Goal: Task Accomplishment & Management: Use online tool/utility

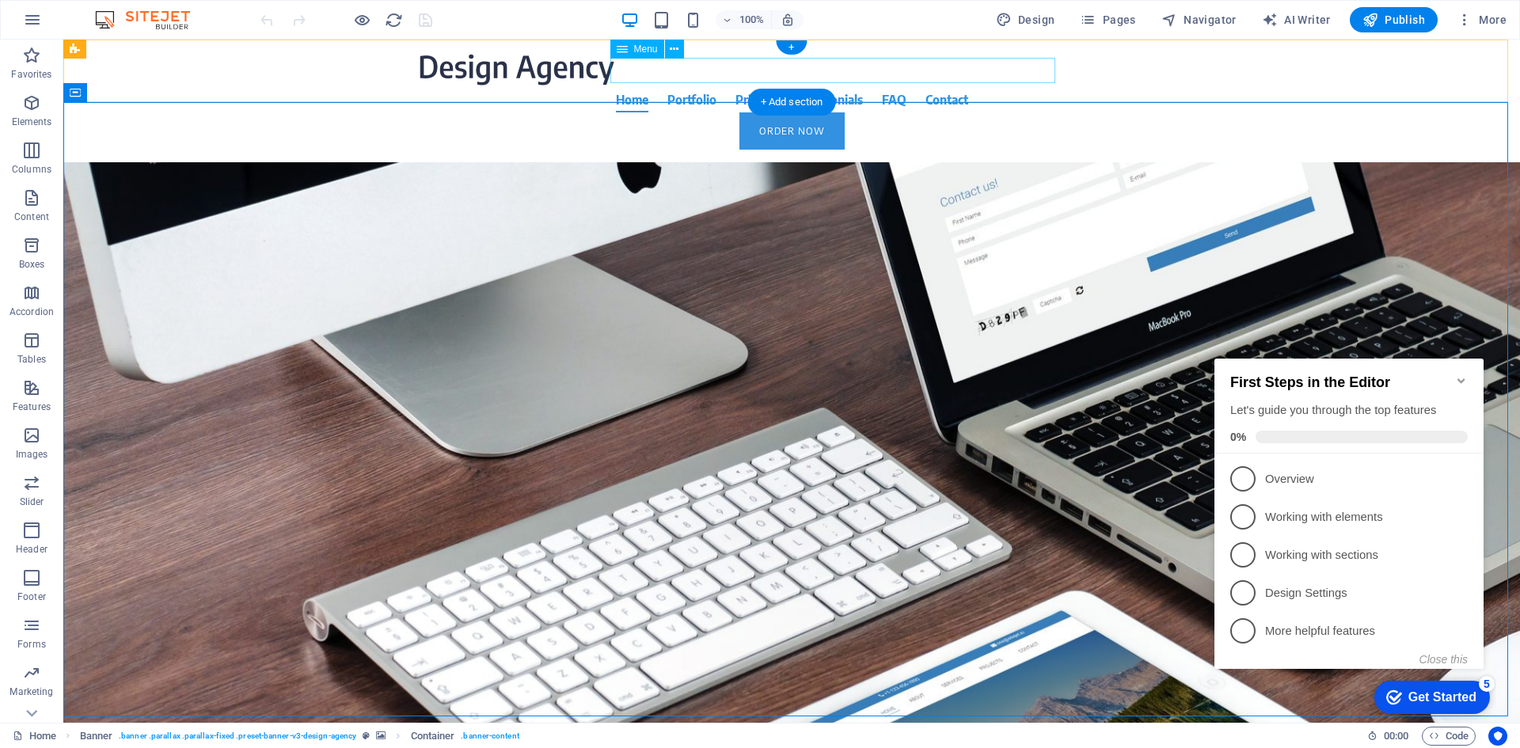
click at [721, 87] on nav "Home Portfolio Pricing Testimonials FAQ Contact" at bounding box center [791, 99] width 747 height 25
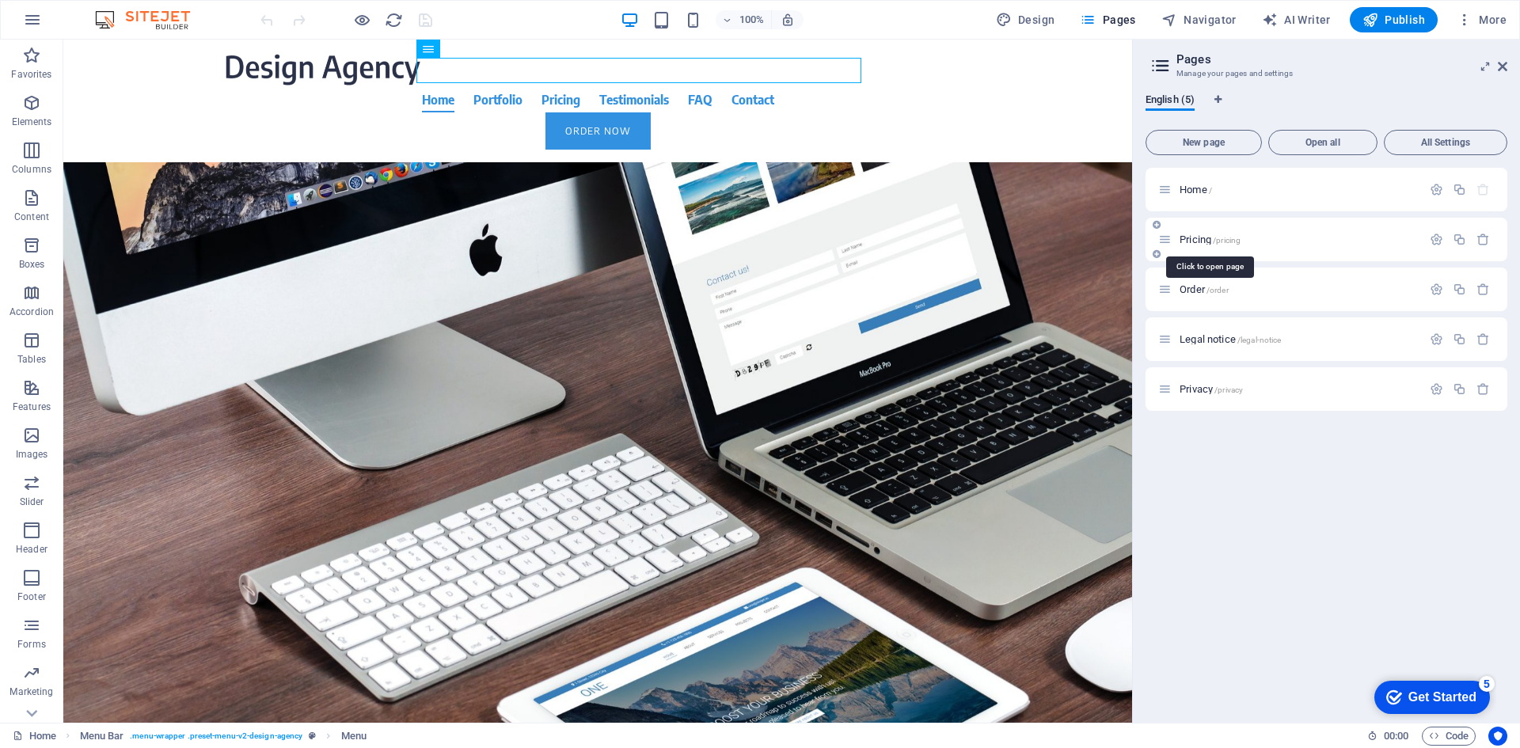
click at [1201, 240] on span "Pricing /pricing" at bounding box center [1210, 240] width 61 height 12
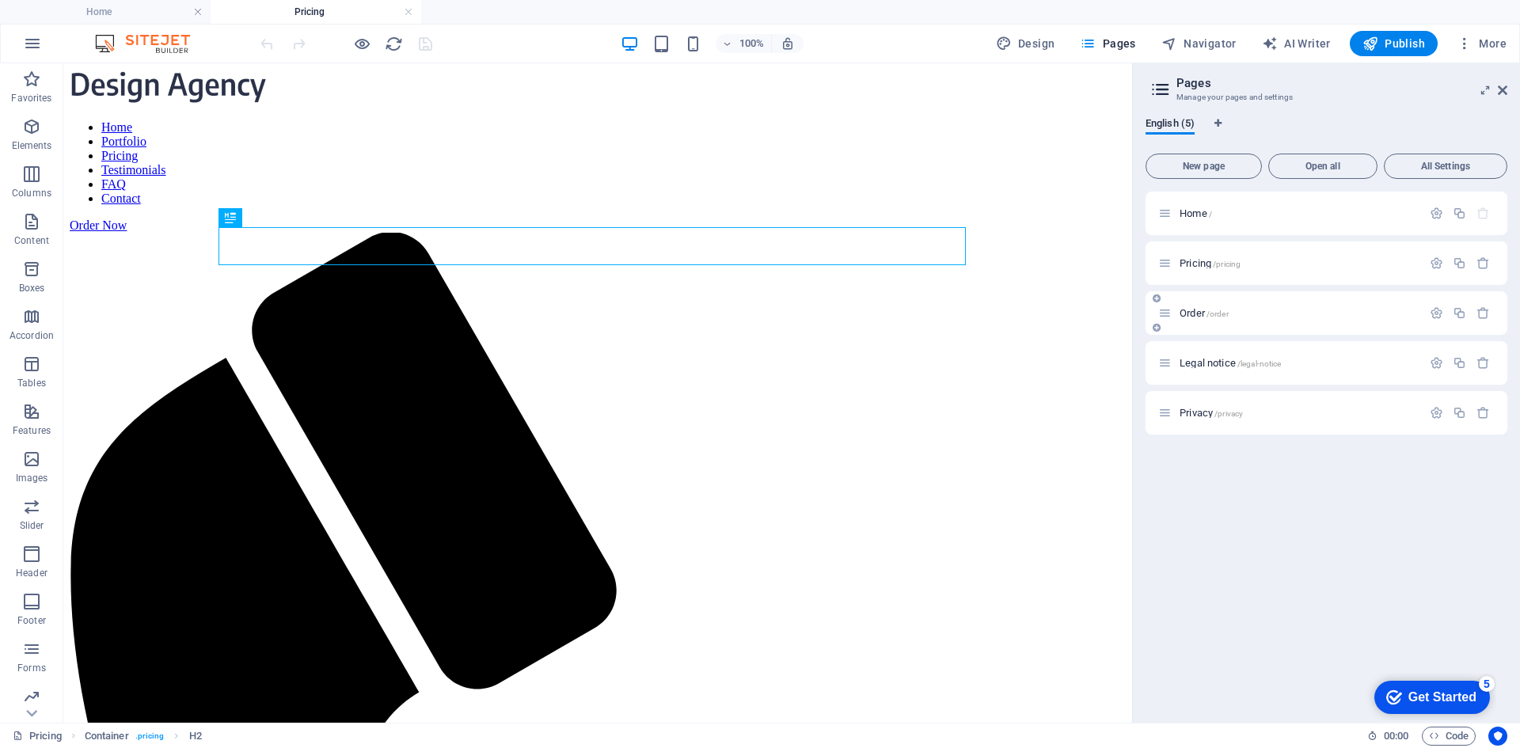
click at [0, 0] on span "/order" at bounding box center [0, 0] width 0 height 0
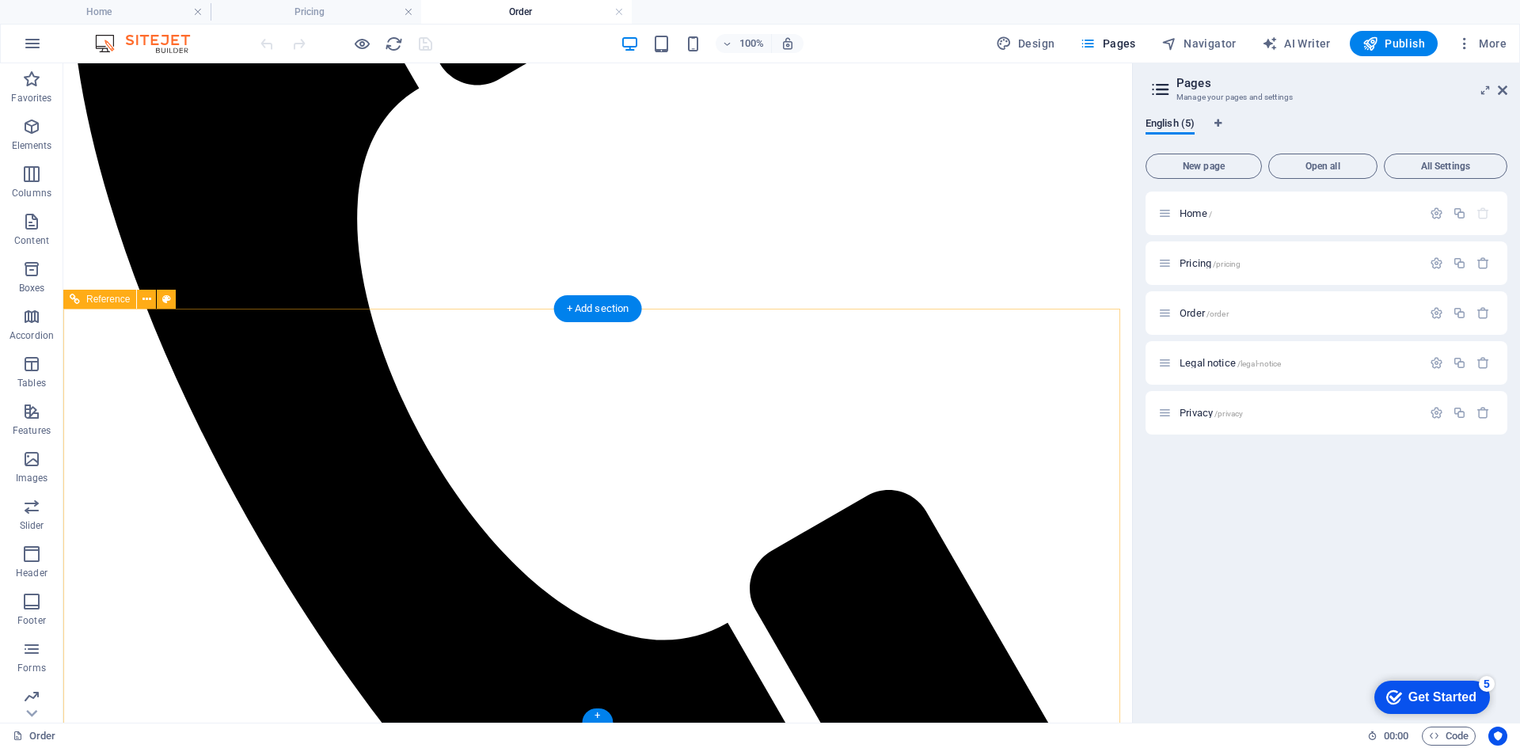
scroll to position [652, 0]
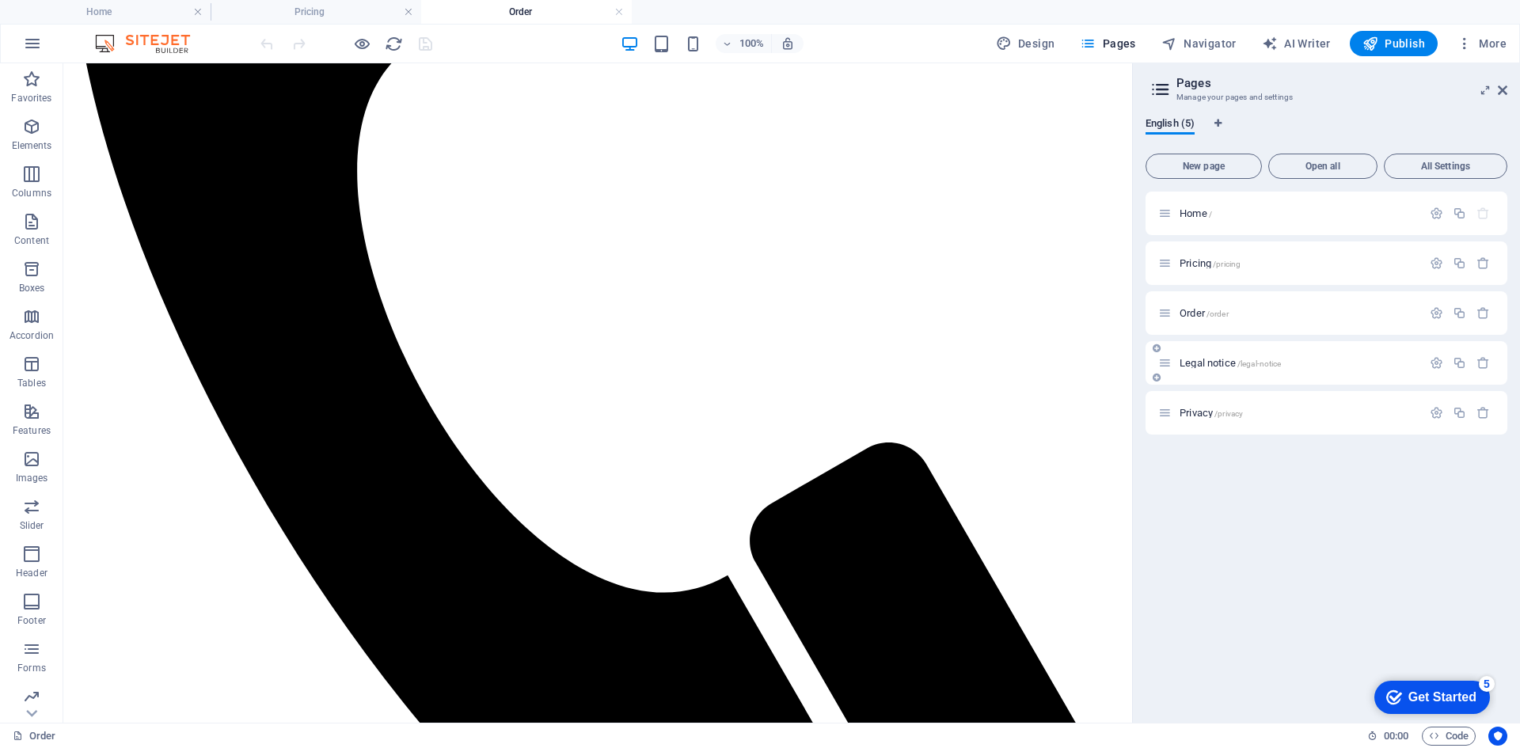
click at [0, 0] on span "Legal notice /legal-notice" at bounding box center [0, 0] width 0 height 0
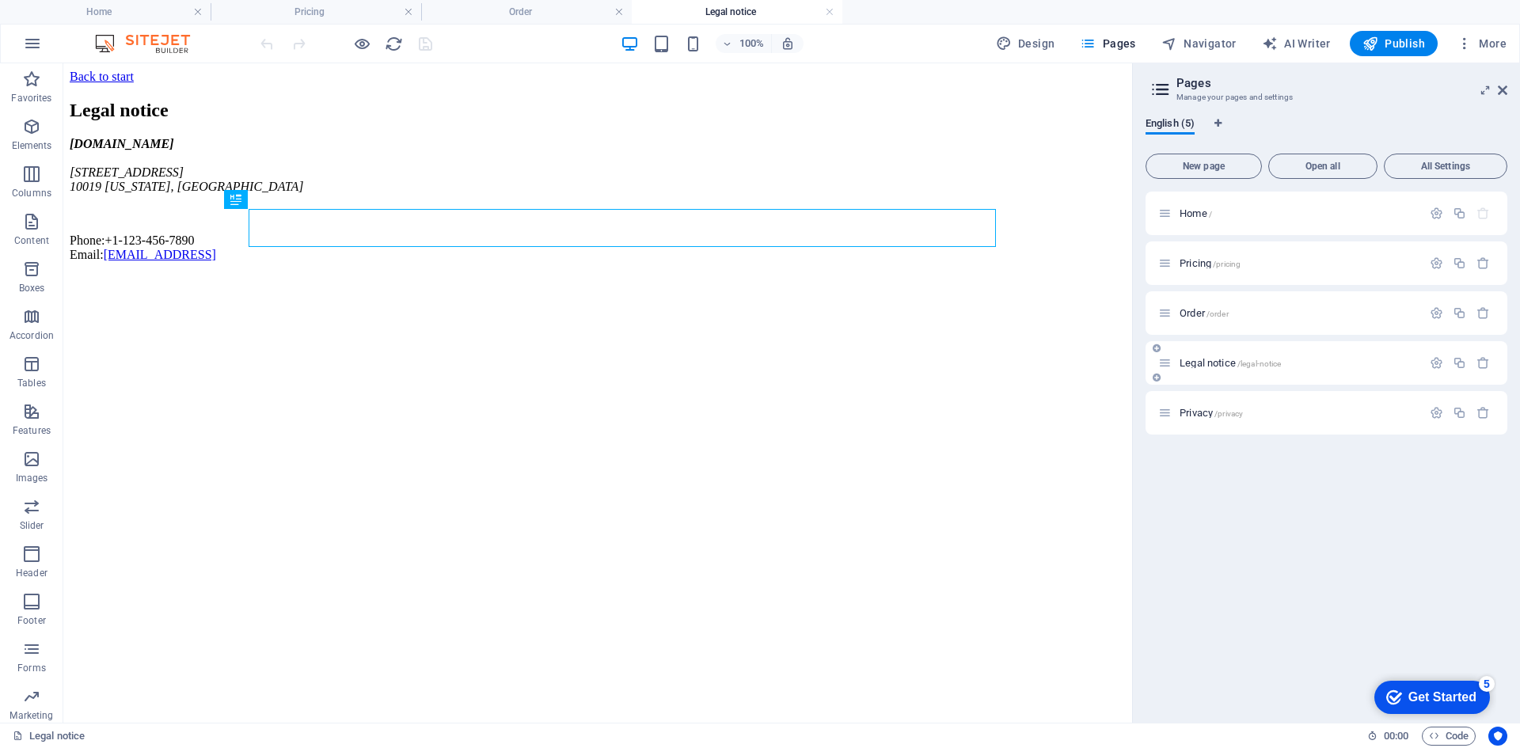
scroll to position [0, 0]
click at [0, 0] on span "/privacy" at bounding box center [0, 0] width 0 height 0
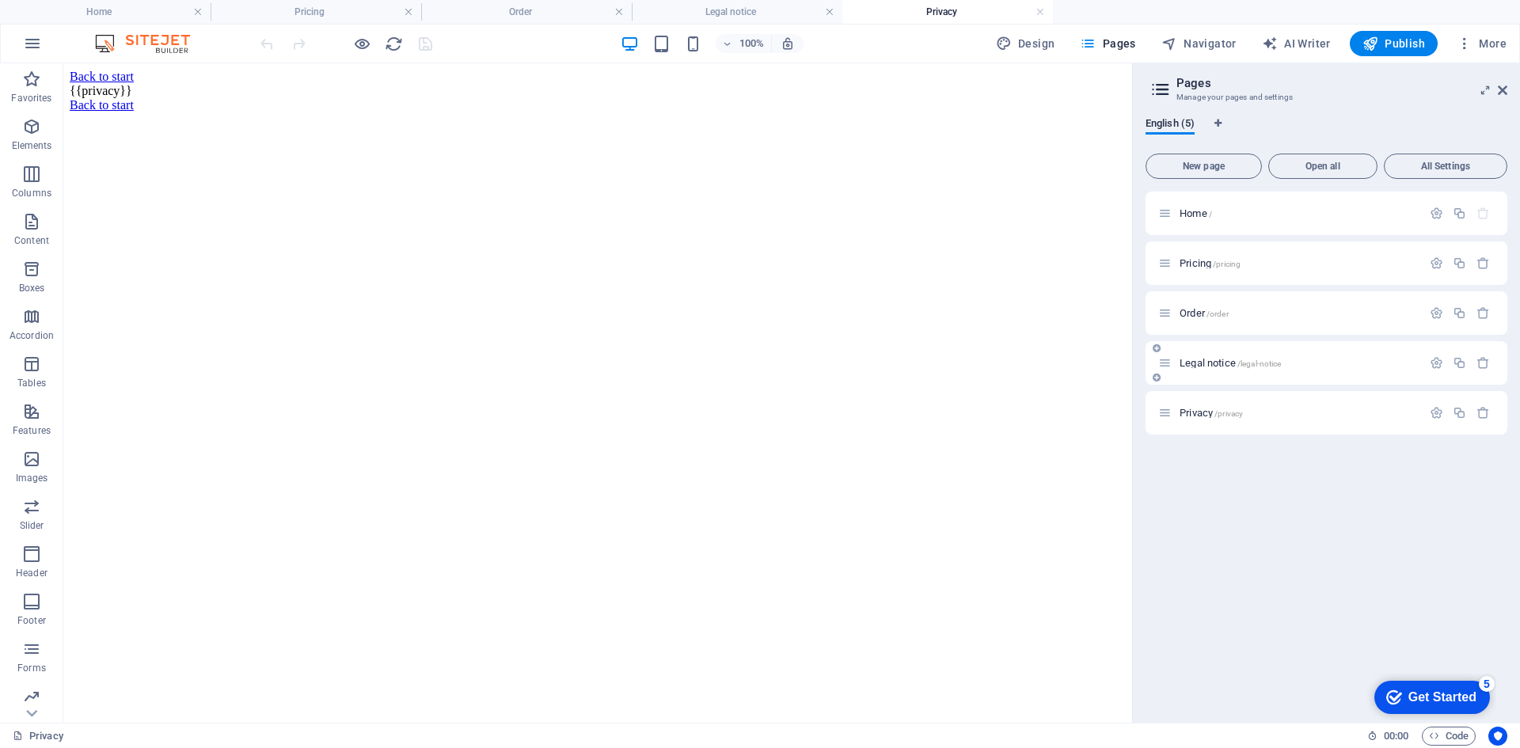
click at [0, 0] on div "Legal notice /legal-notice" at bounding box center [0, 0] width 0 height 0
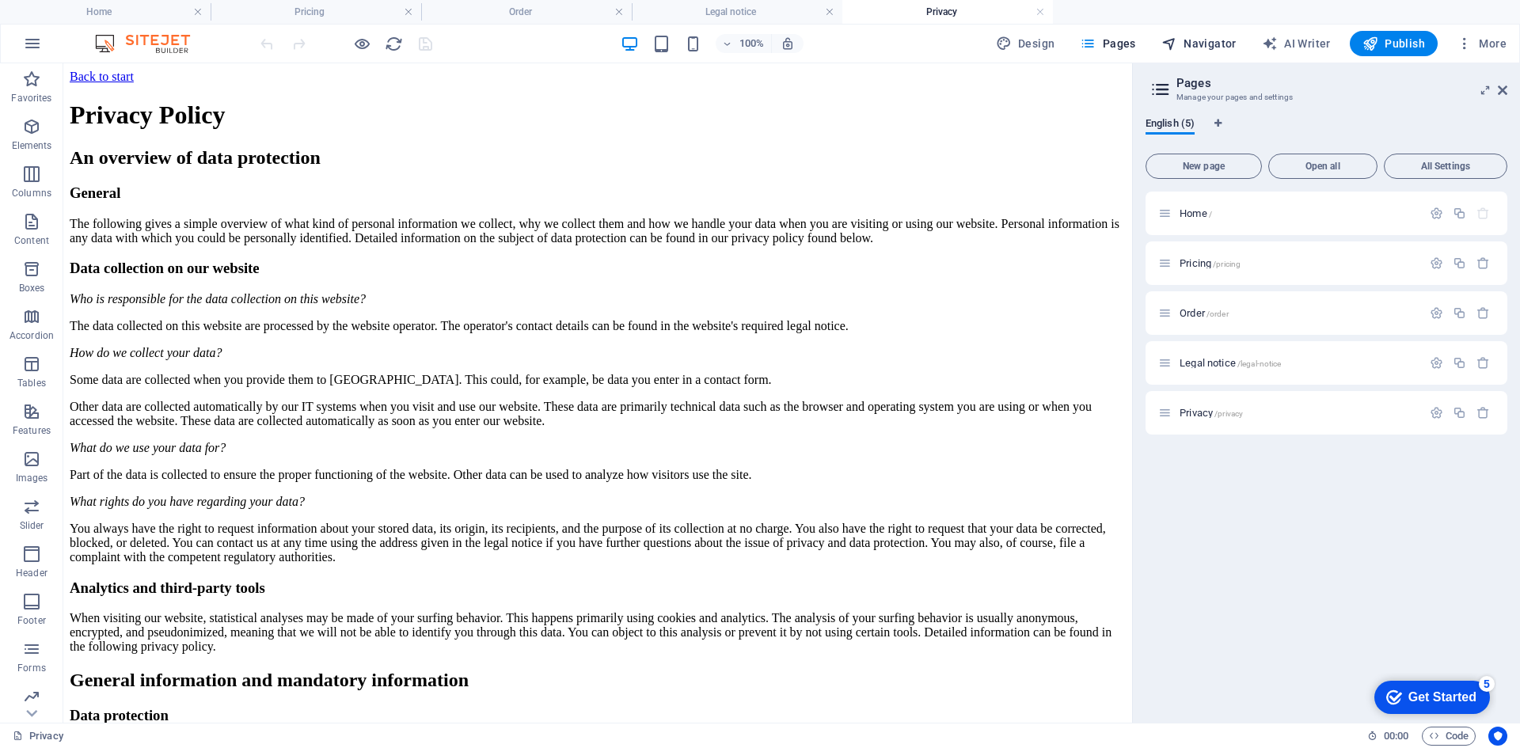
click at [1218, 39] on span "Navigator" at bounding box center [1198, 44] width 75 height 16
select select "9547579-en"
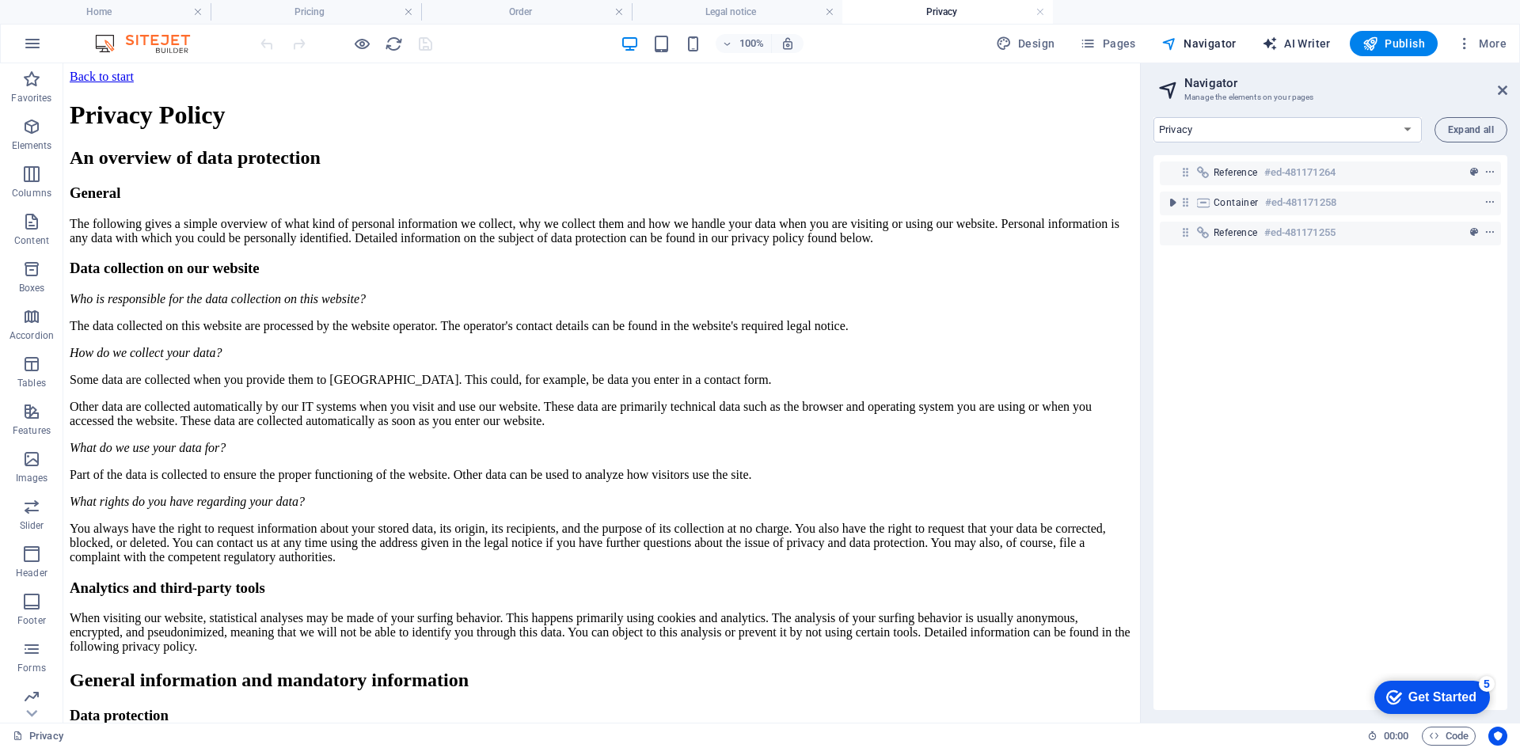
click at [1293, 36] on span "AI Writer" at bounding box center [1296, 44] width 69 height 16
select select "English"
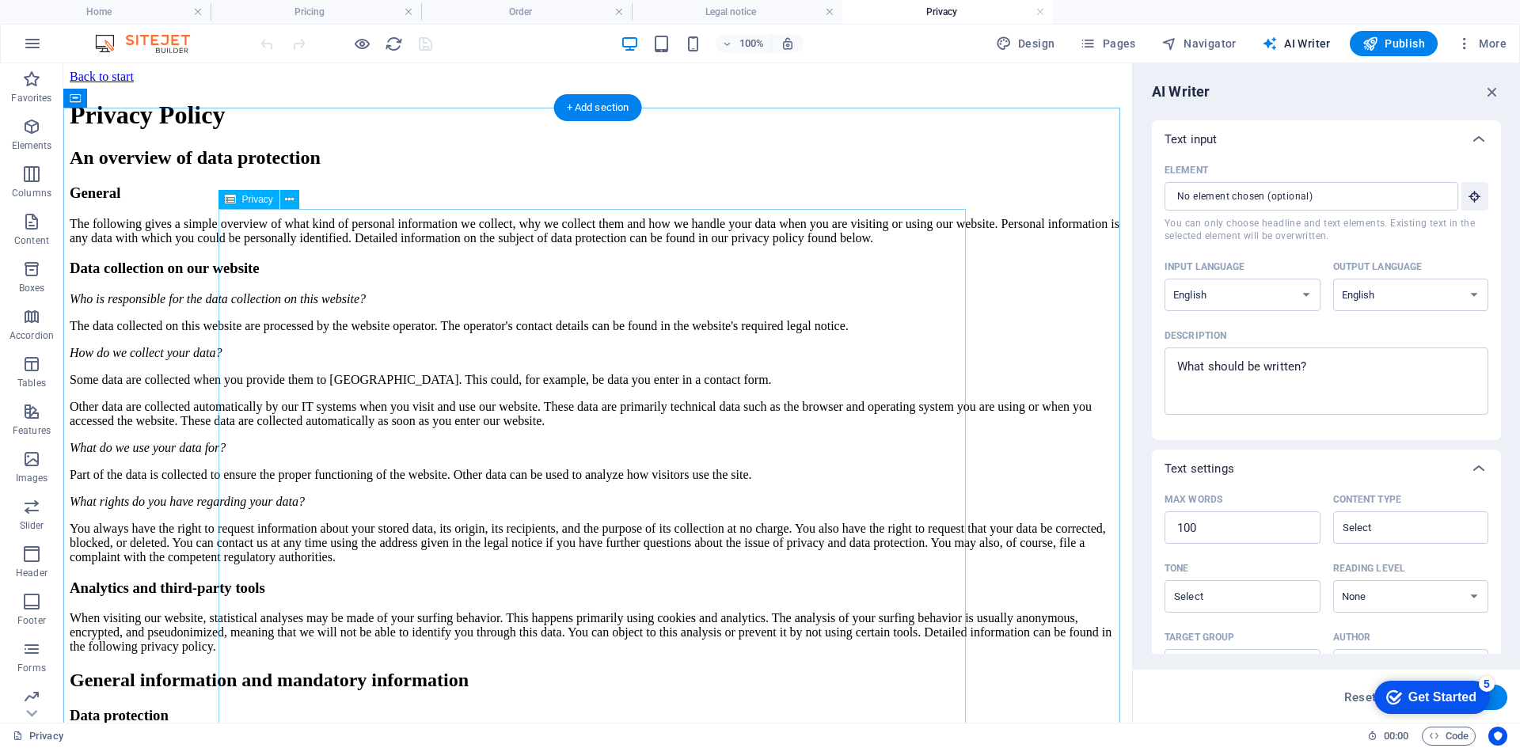
click at [1345, 369] on textarea "Description x ​" at bounding box center [1326, 380] width 308 height 51
type textarea "x"
click at [1419, 194] on input "Element ​ You can only choose headline and text elements. Existing text in the …" at bounding box center [1305, 196] width 283 height 28
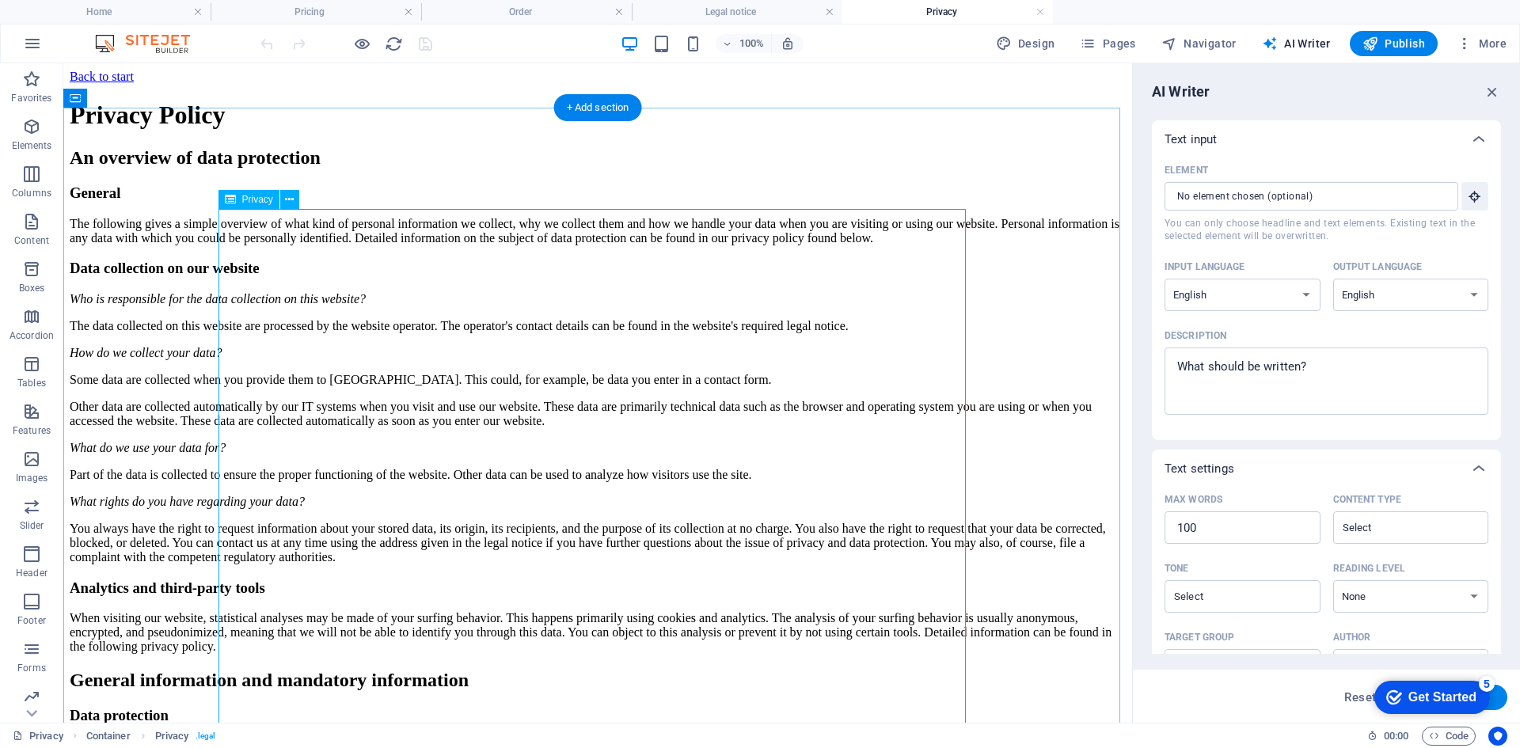
click at [235, 199] on icon at bounding box center [230, 199] width 11 height 19
click at [1487, 41] on span "More" at bounding box center [1482, 44] width 50 height 16
